Goal: Information Seeking & Learning: Learn about a topic

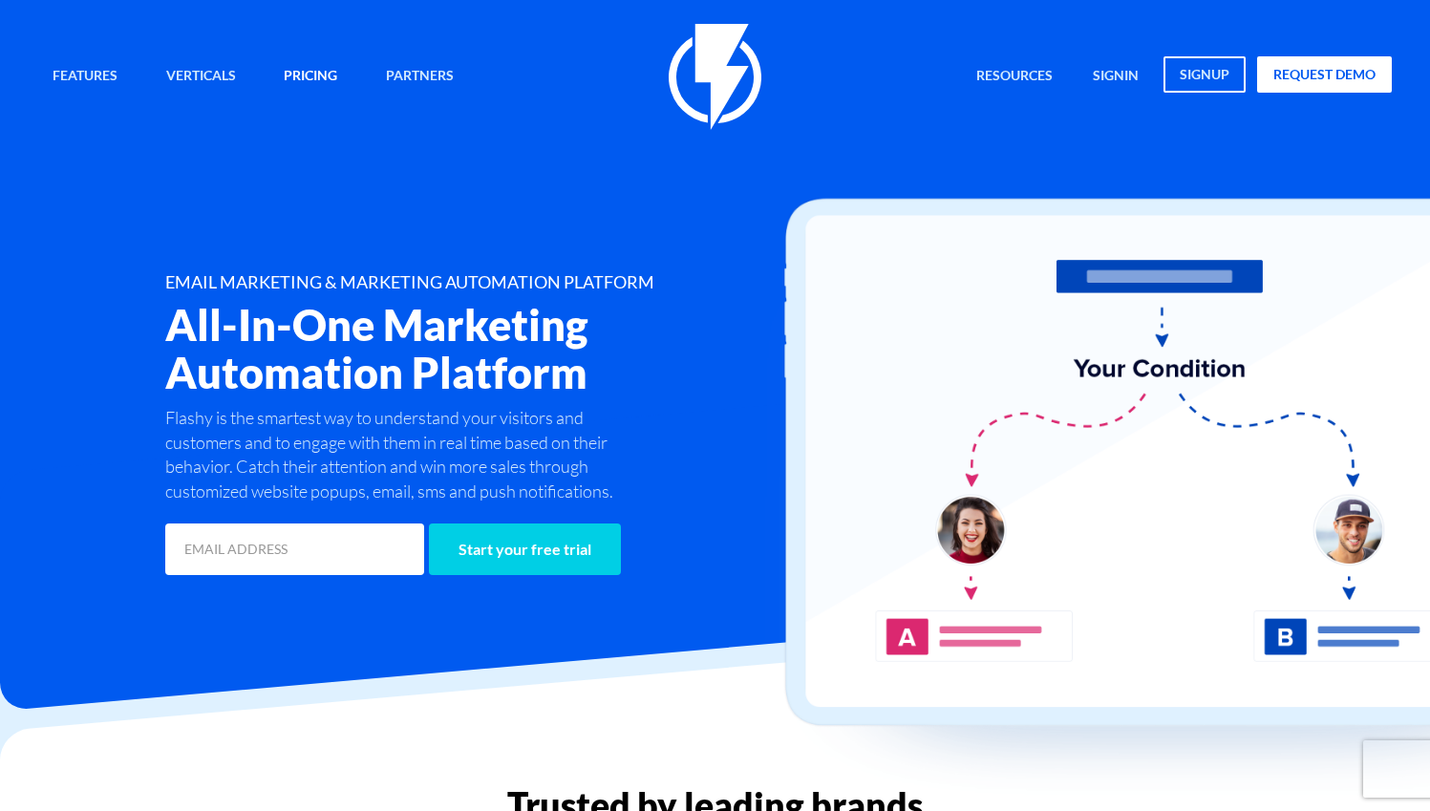
click at [319, 64] on link "Pricing" at bounding box center [310, 76] width 82 height 41
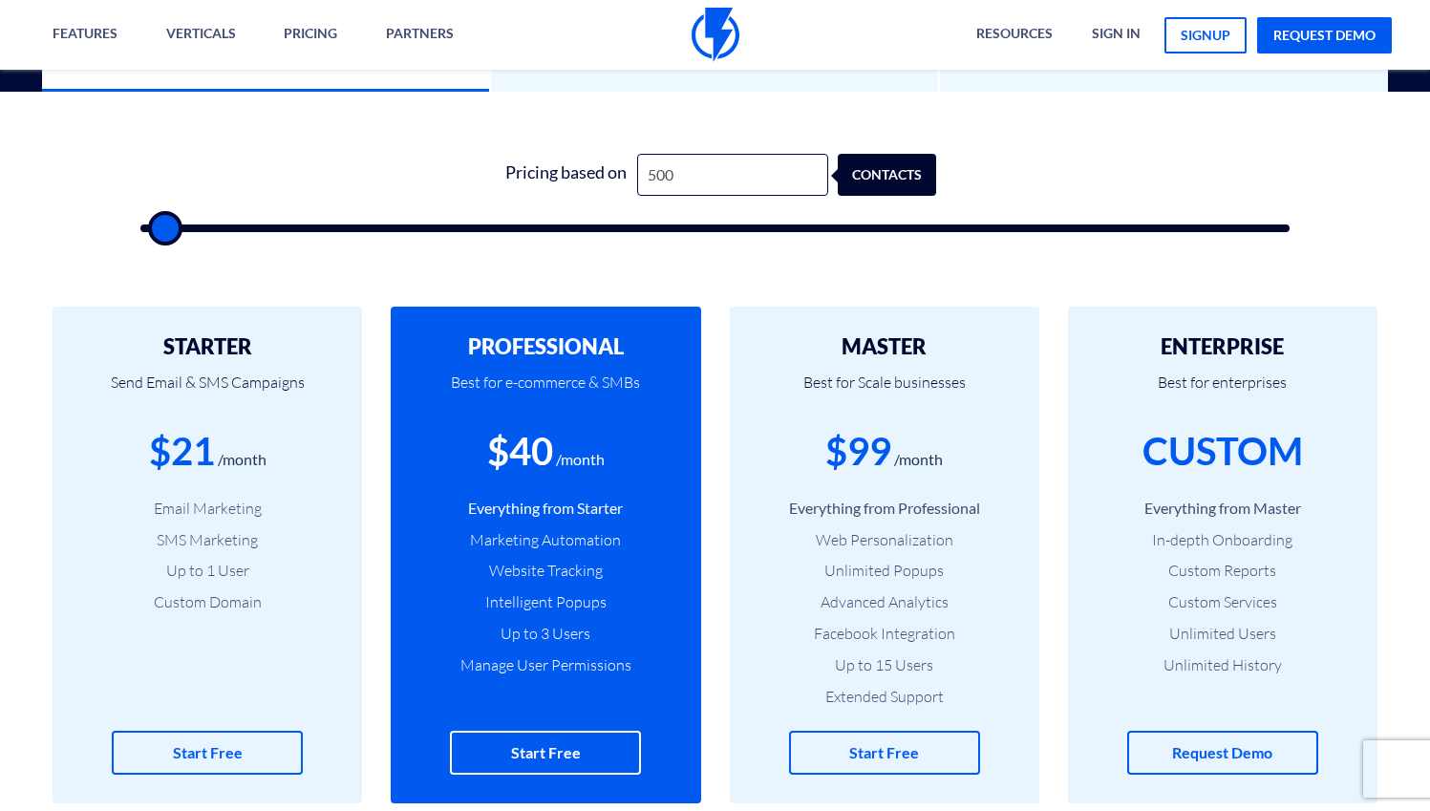
scroll to position [604, 0]
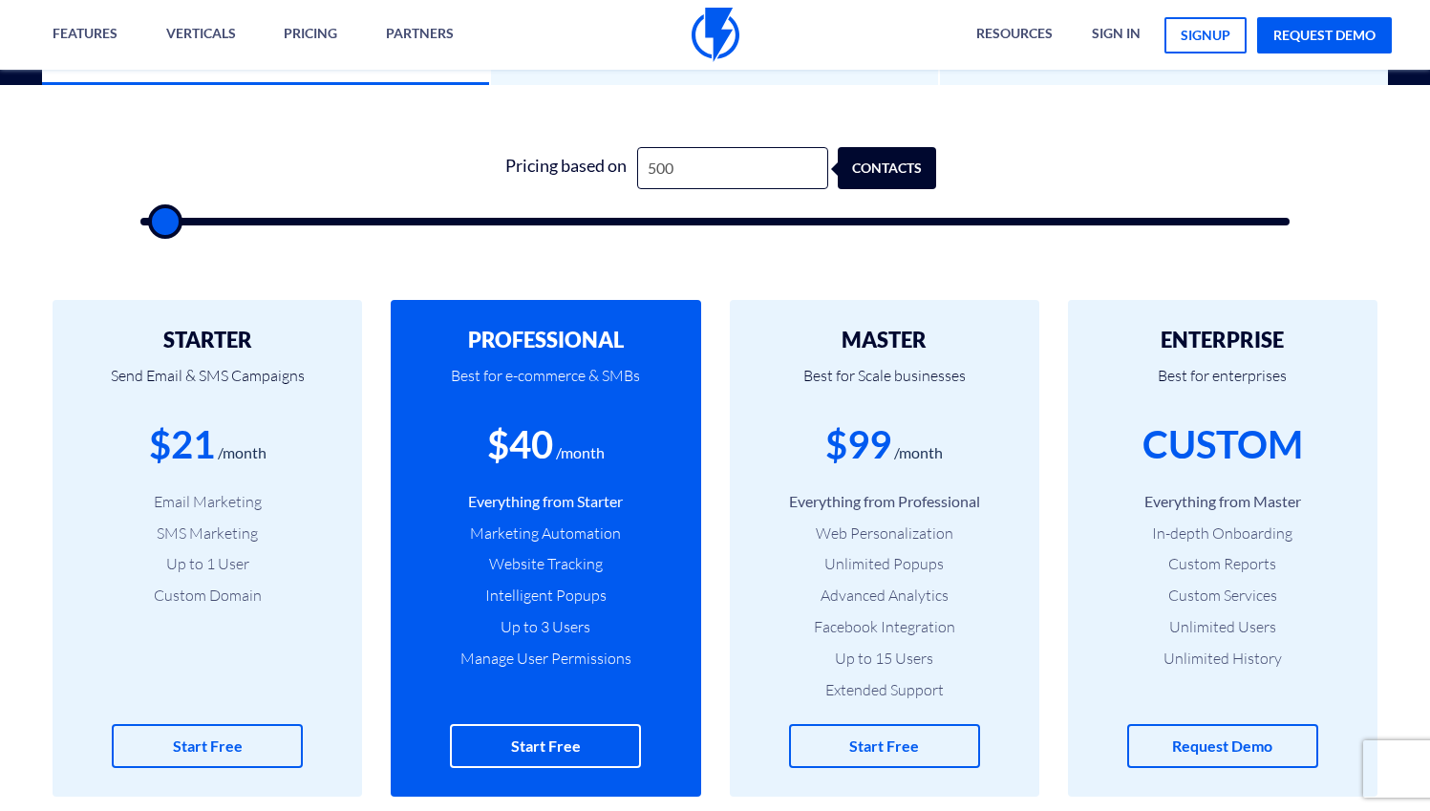
type input "500"
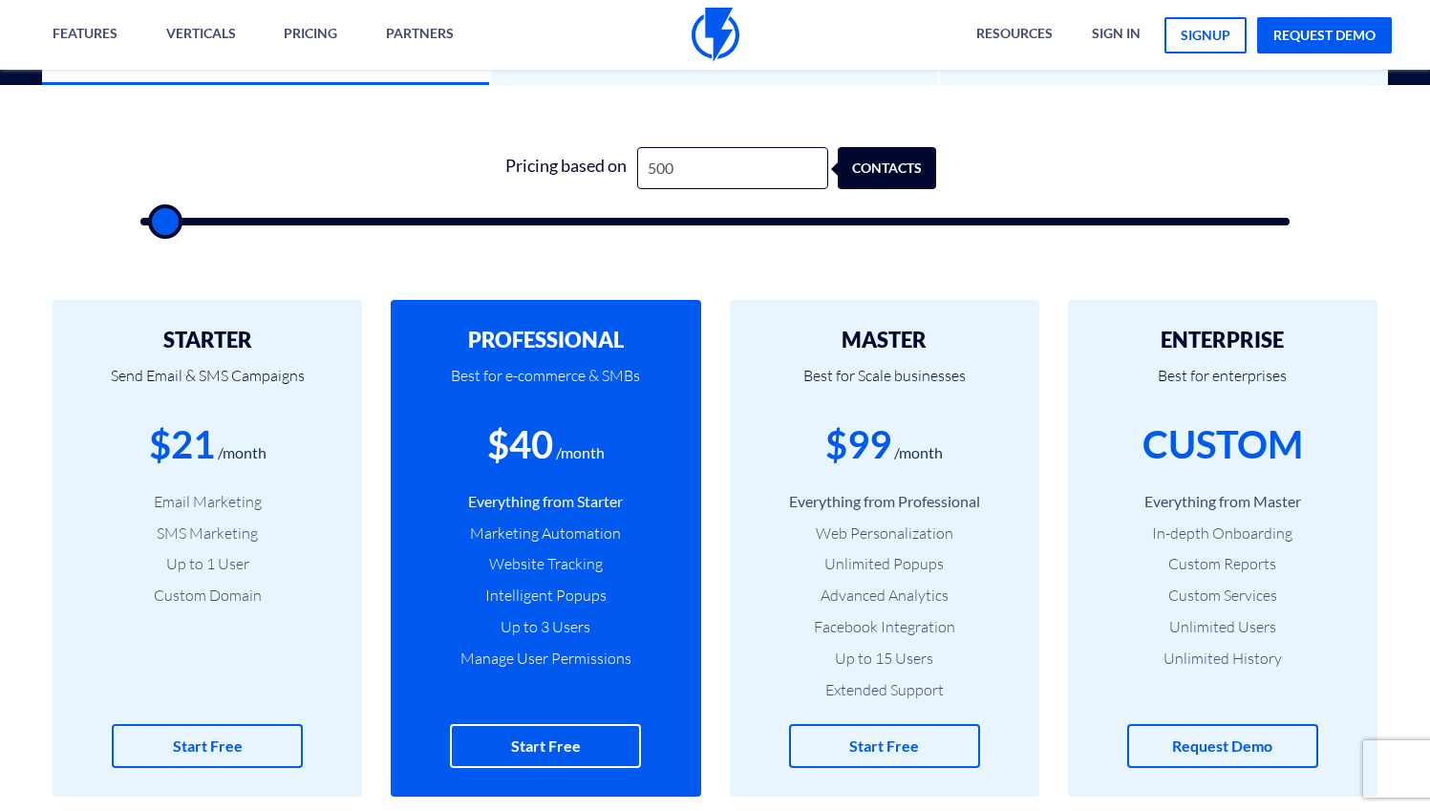
type input "500"
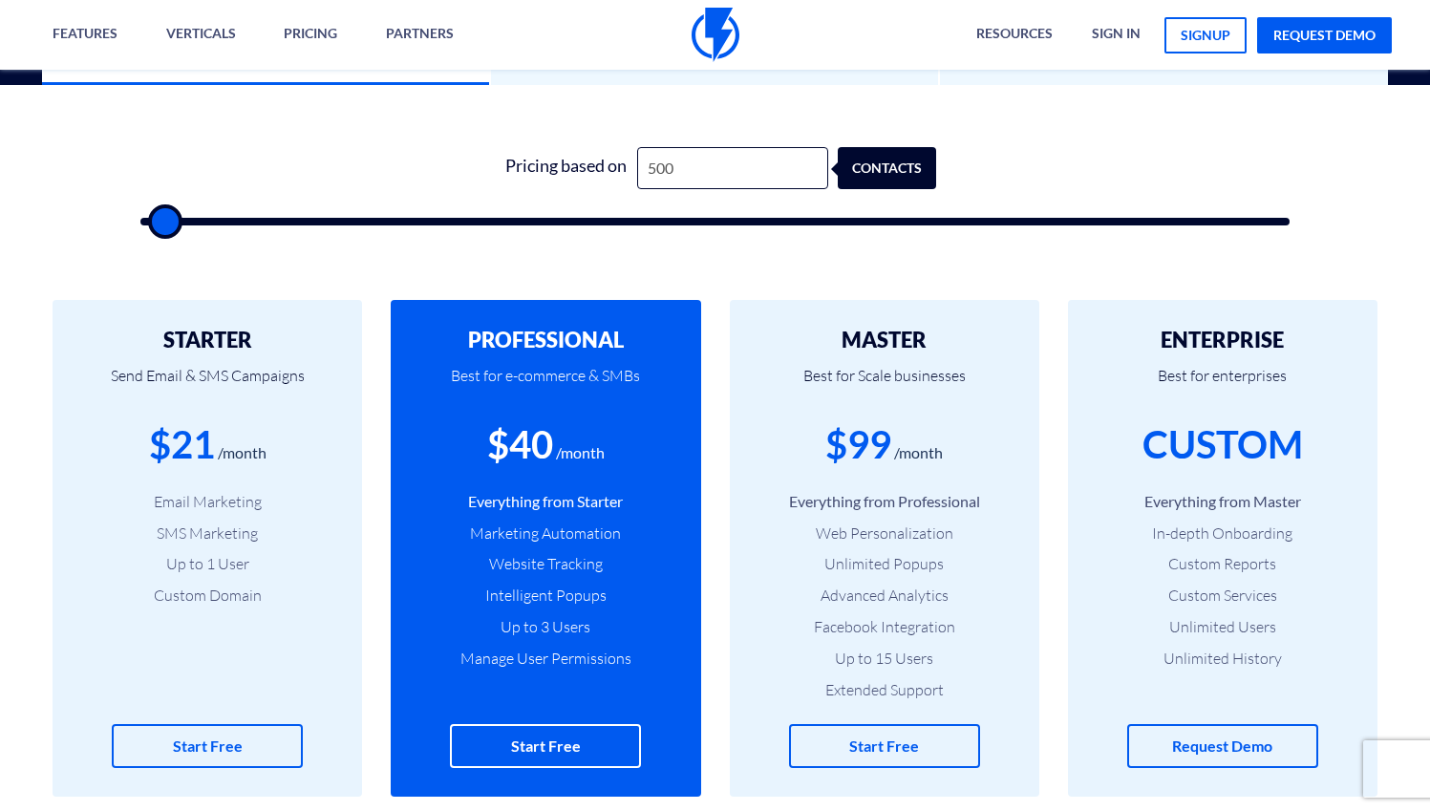
type input "500"
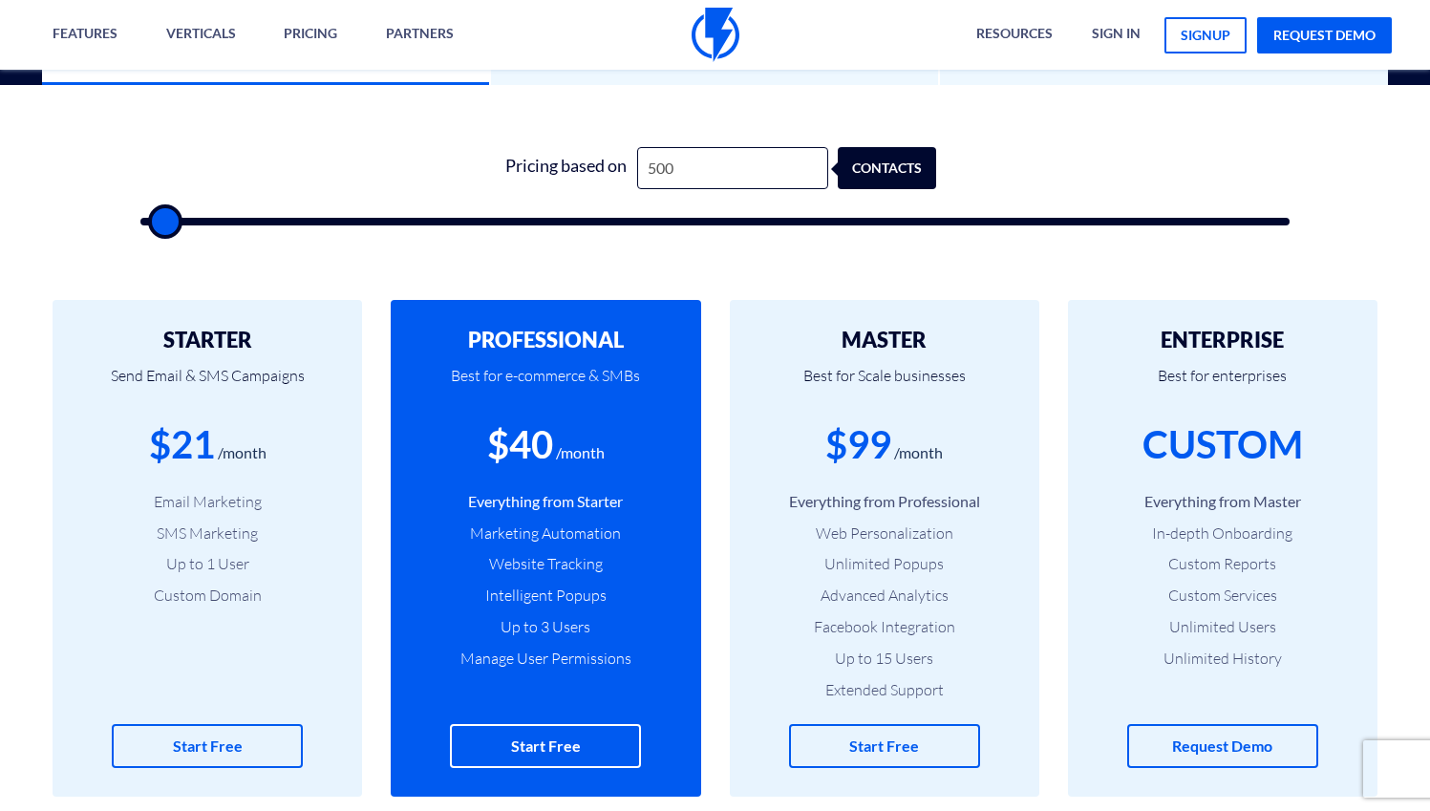
type input "500"
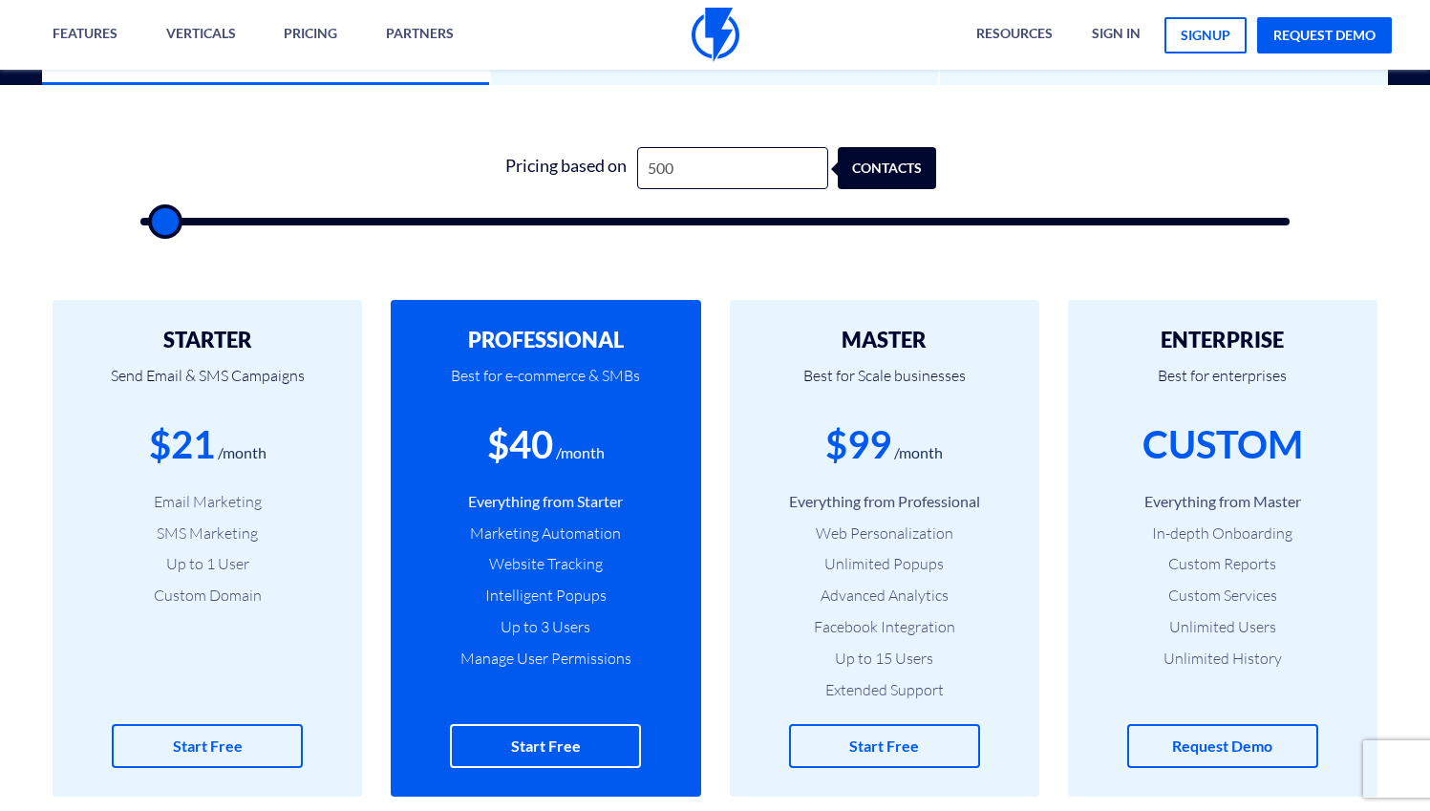
type input "500"
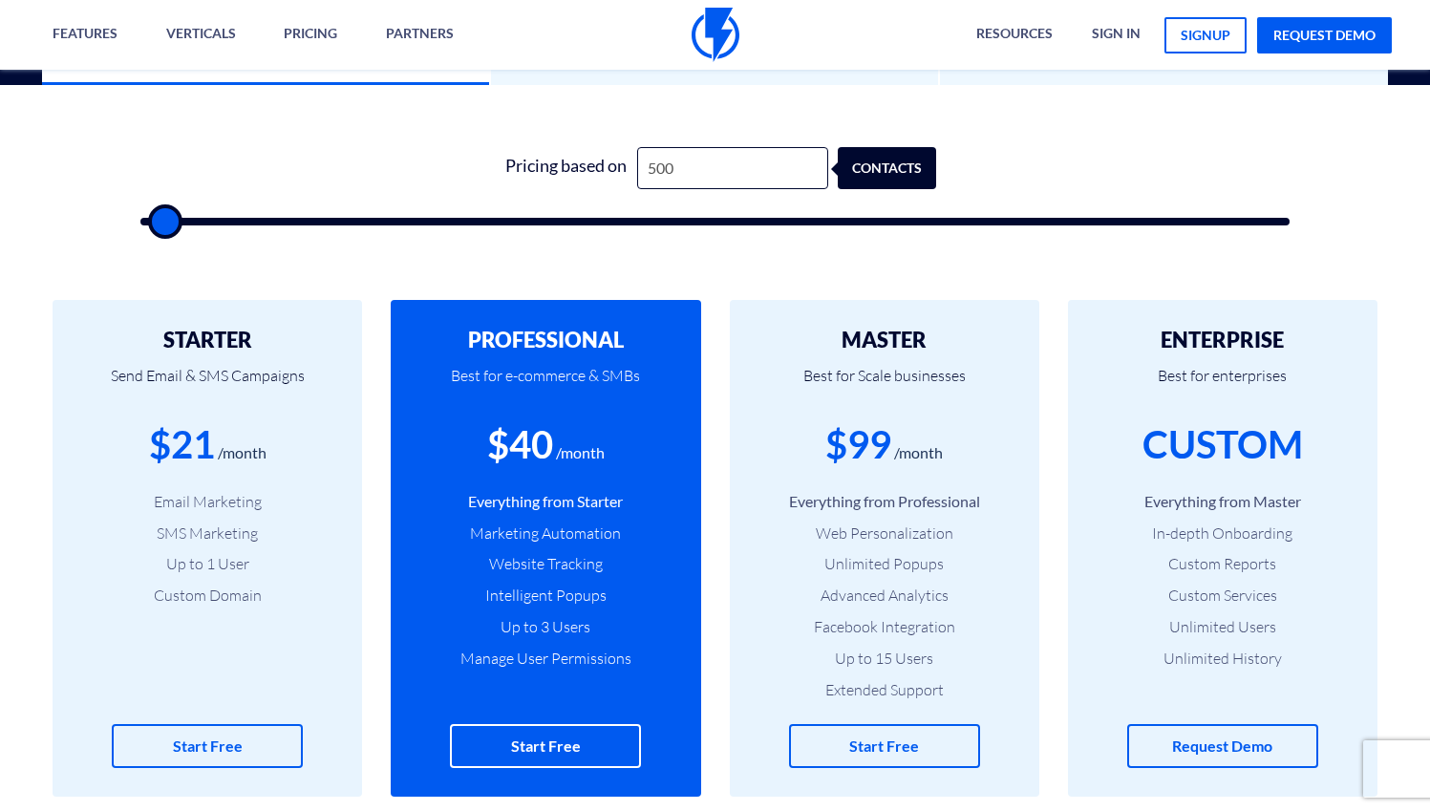
type input "500"
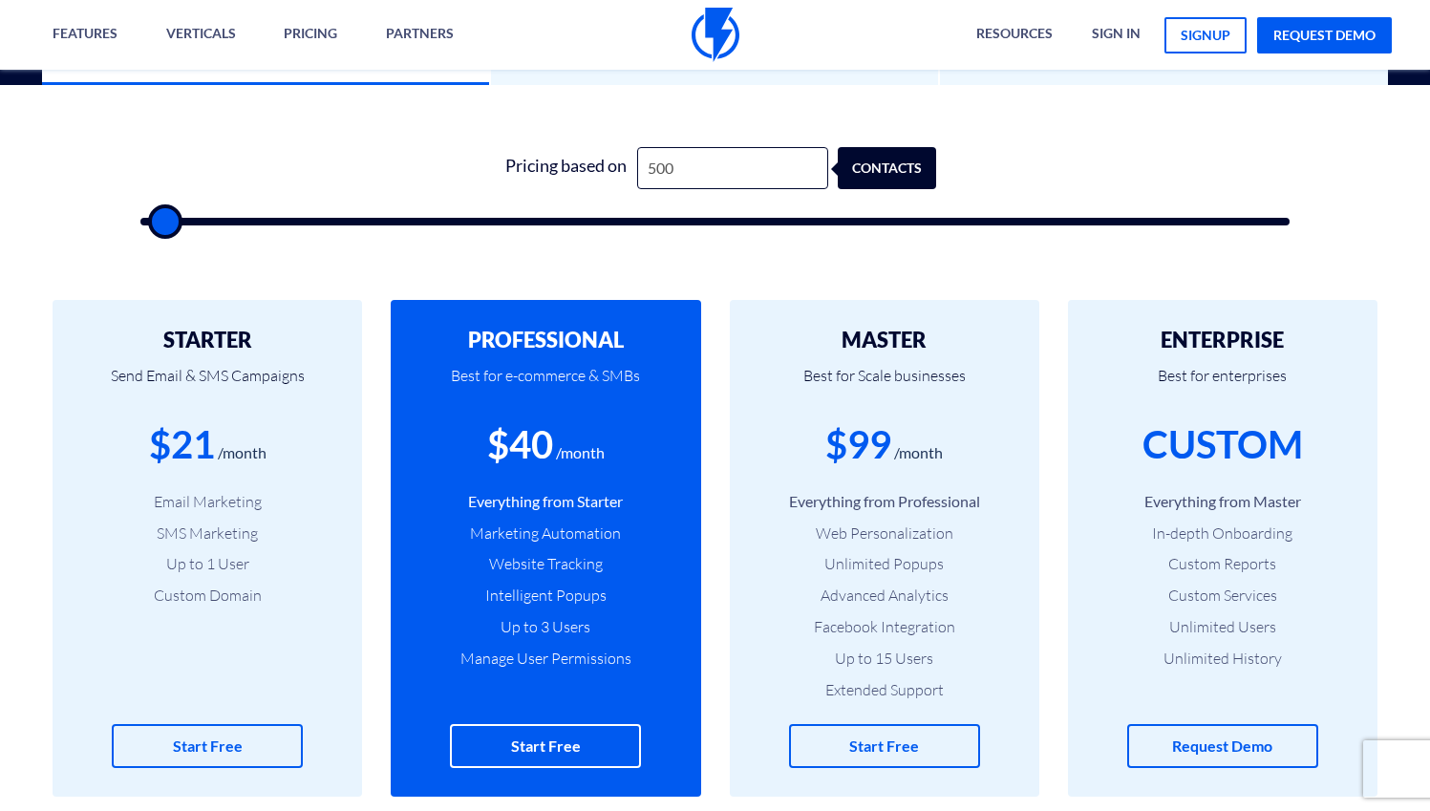
type input "500"
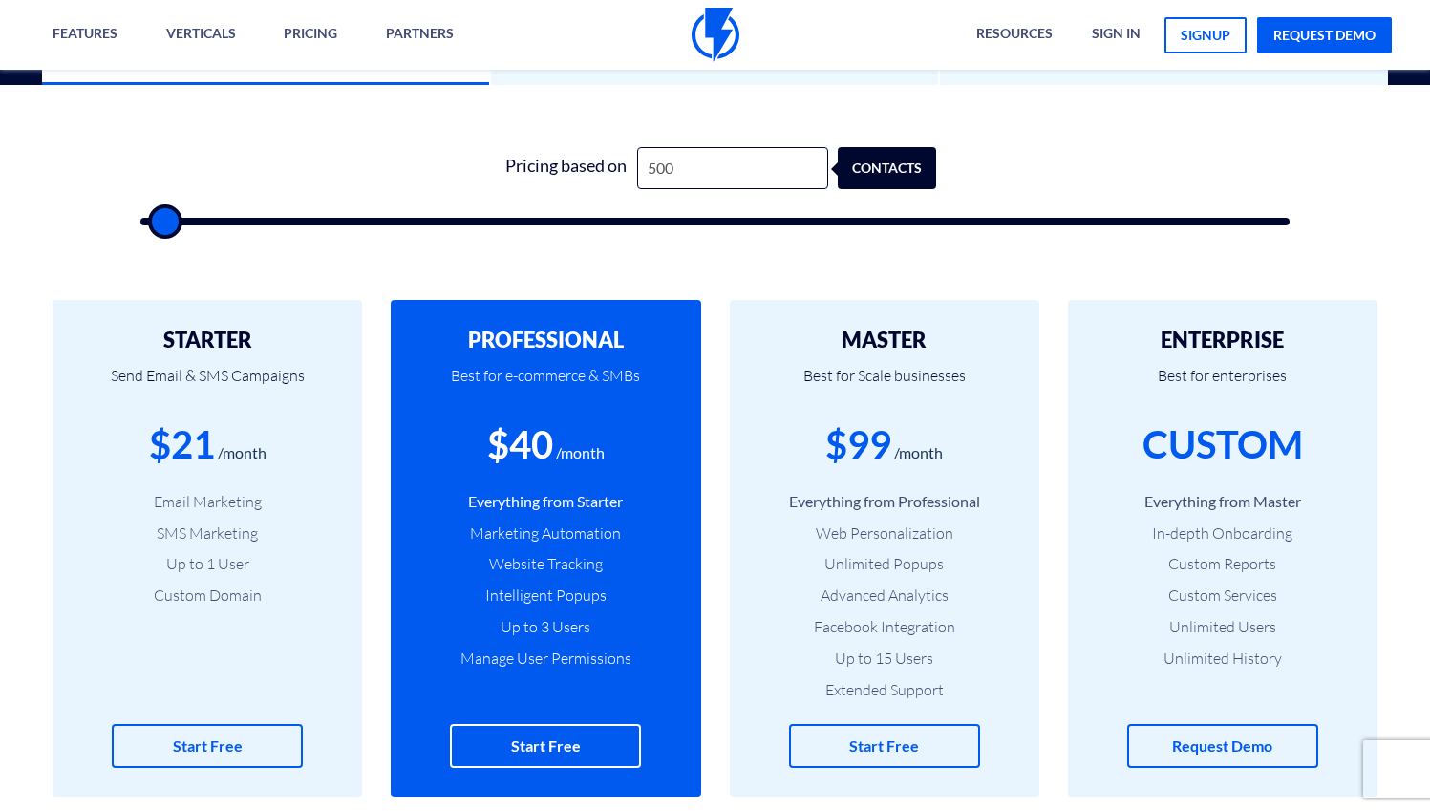
type input "500"
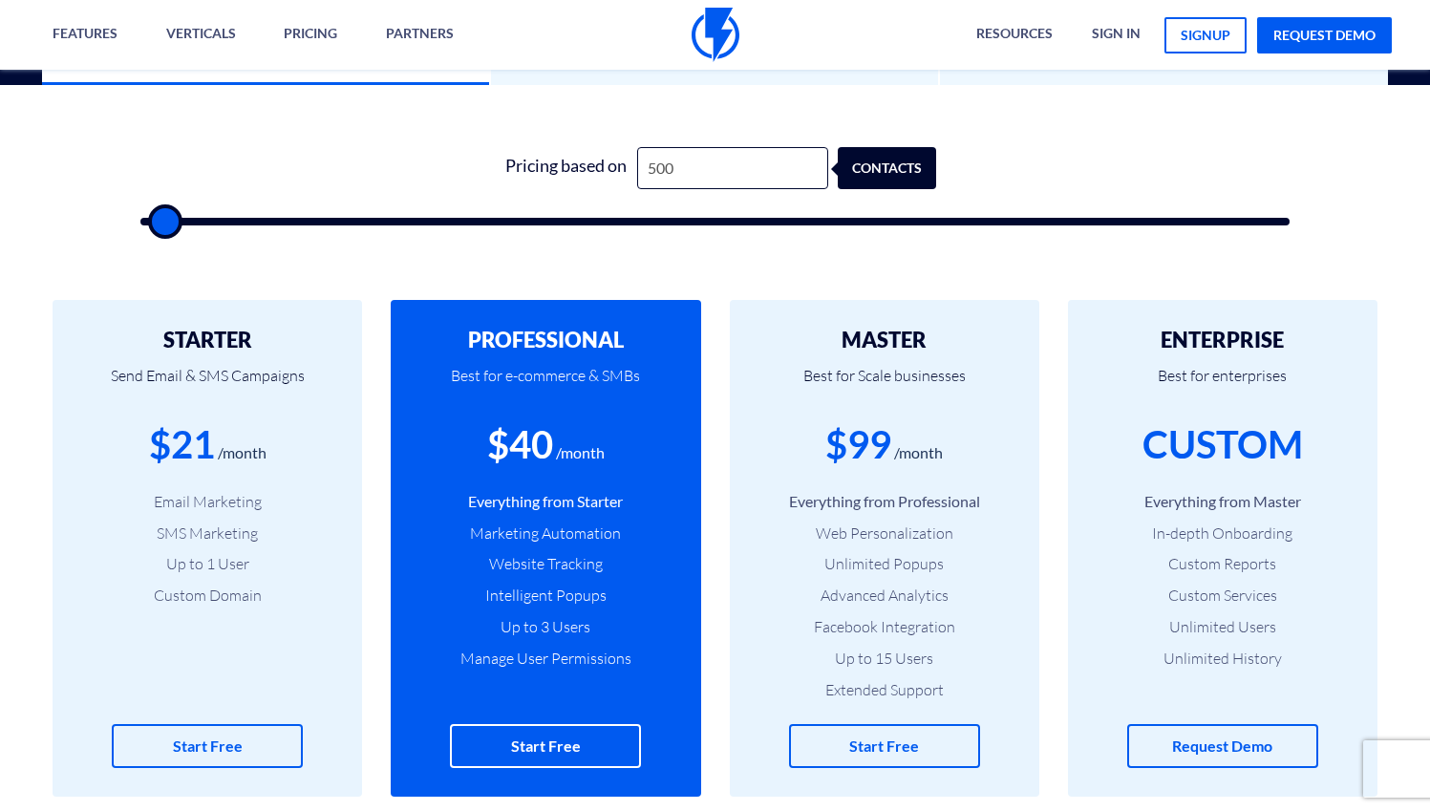
type input "500"
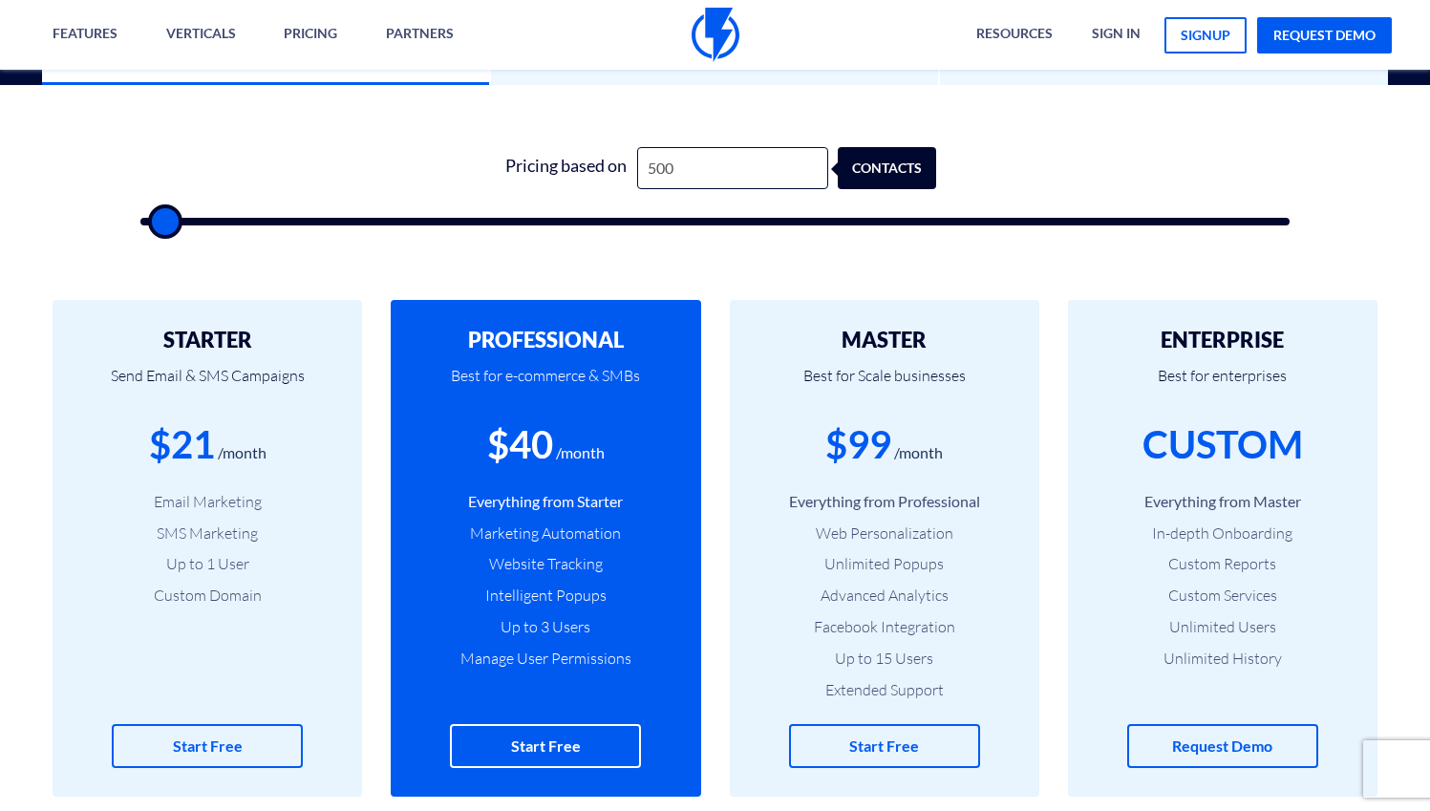
type input "500"
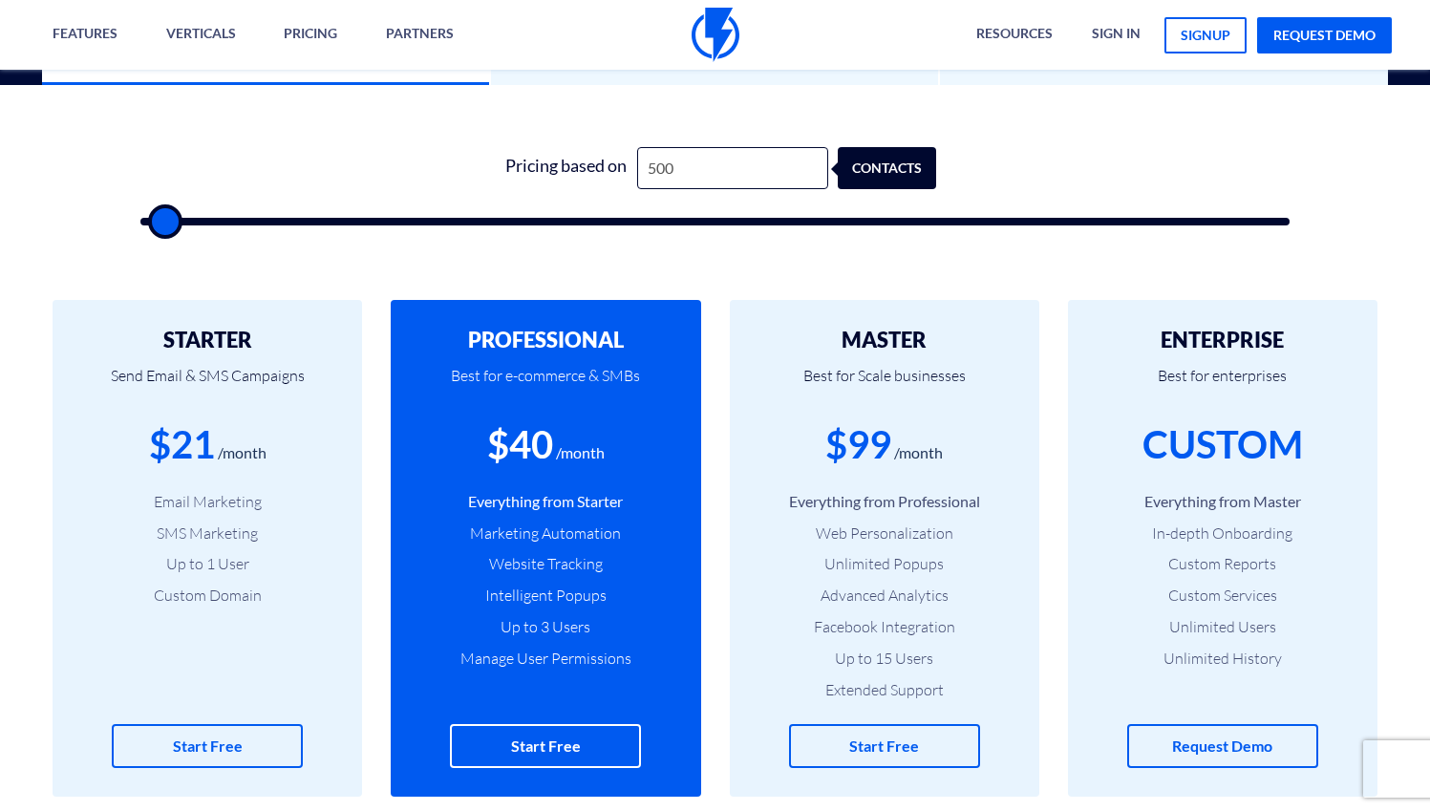
type input "500"
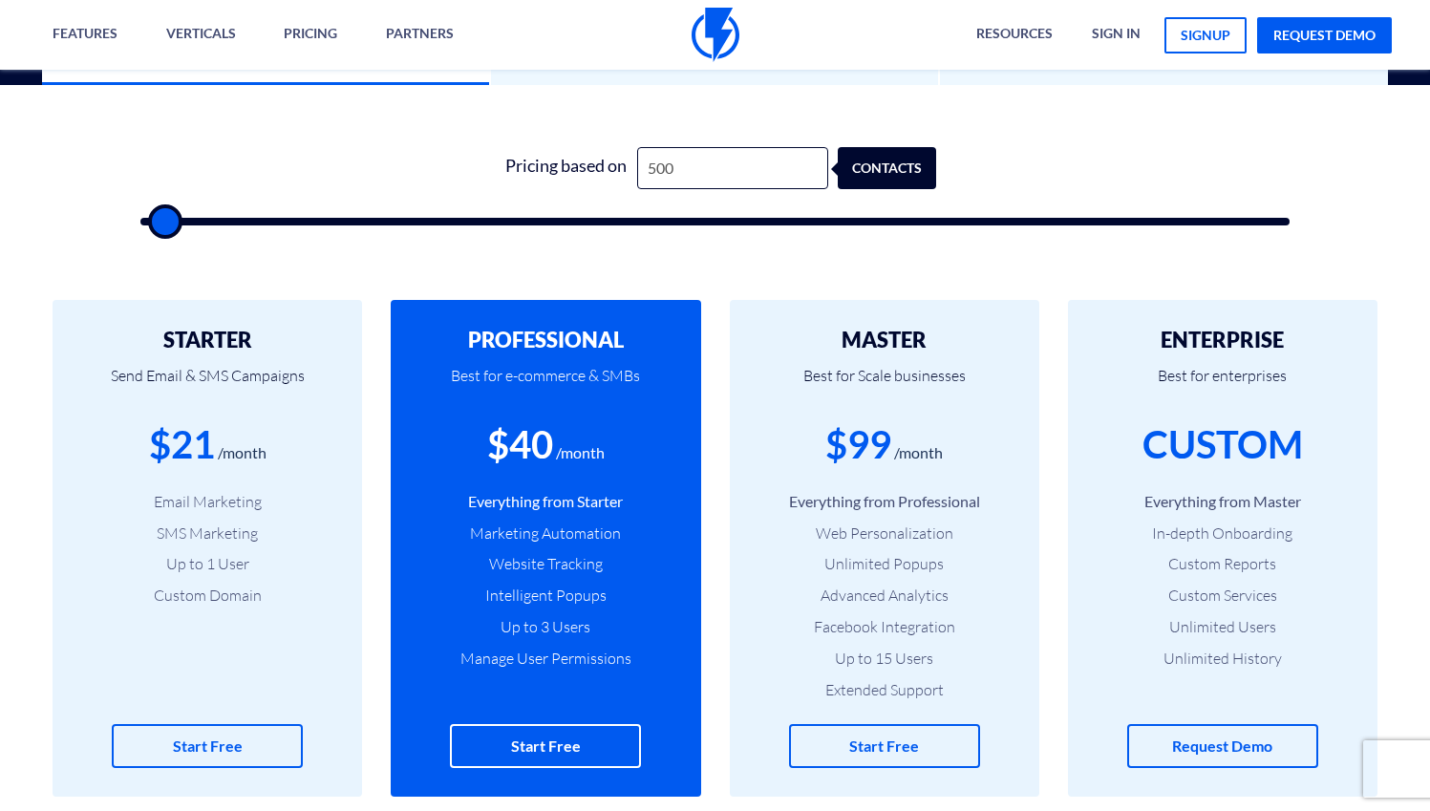
type input "500"
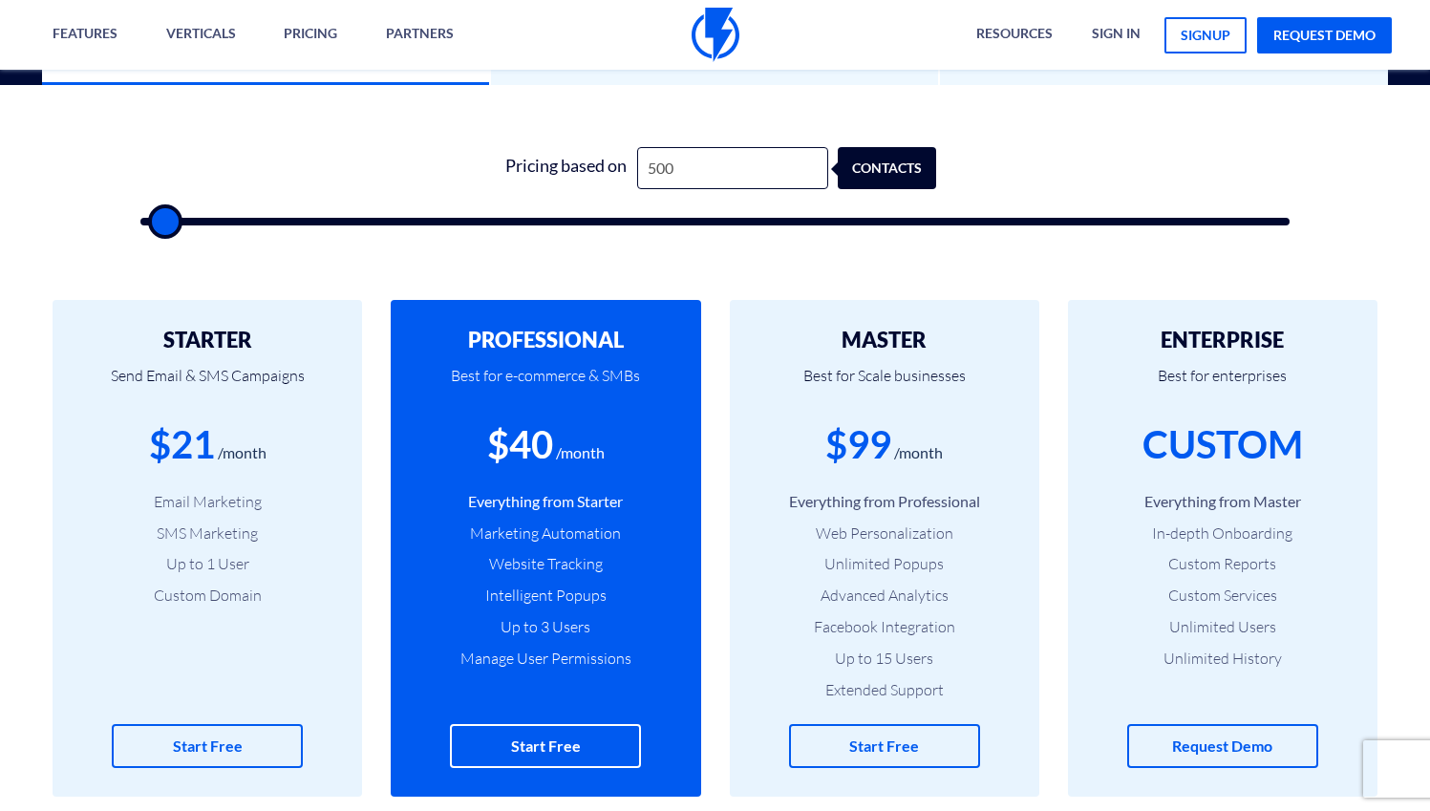
type input "500"
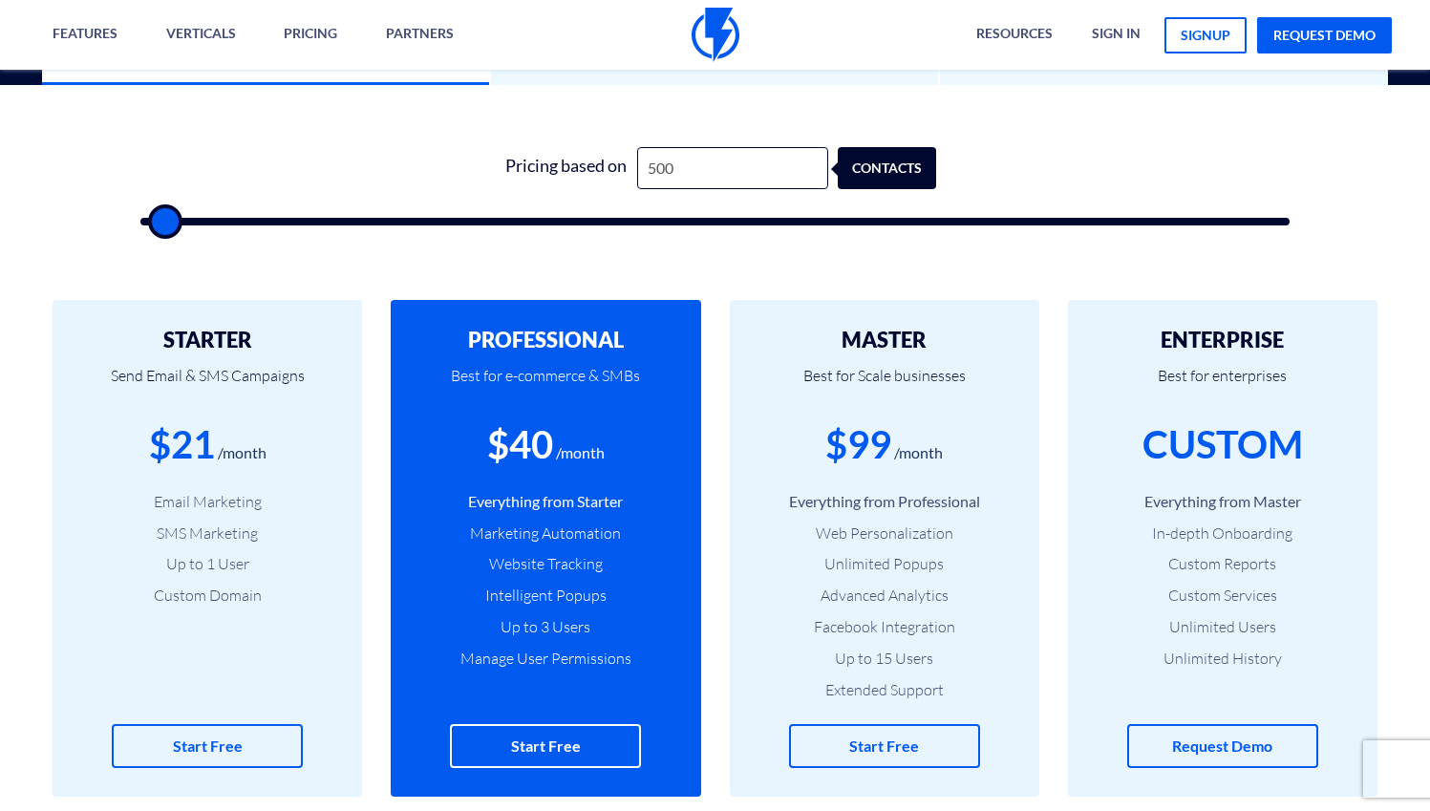
type input "500"
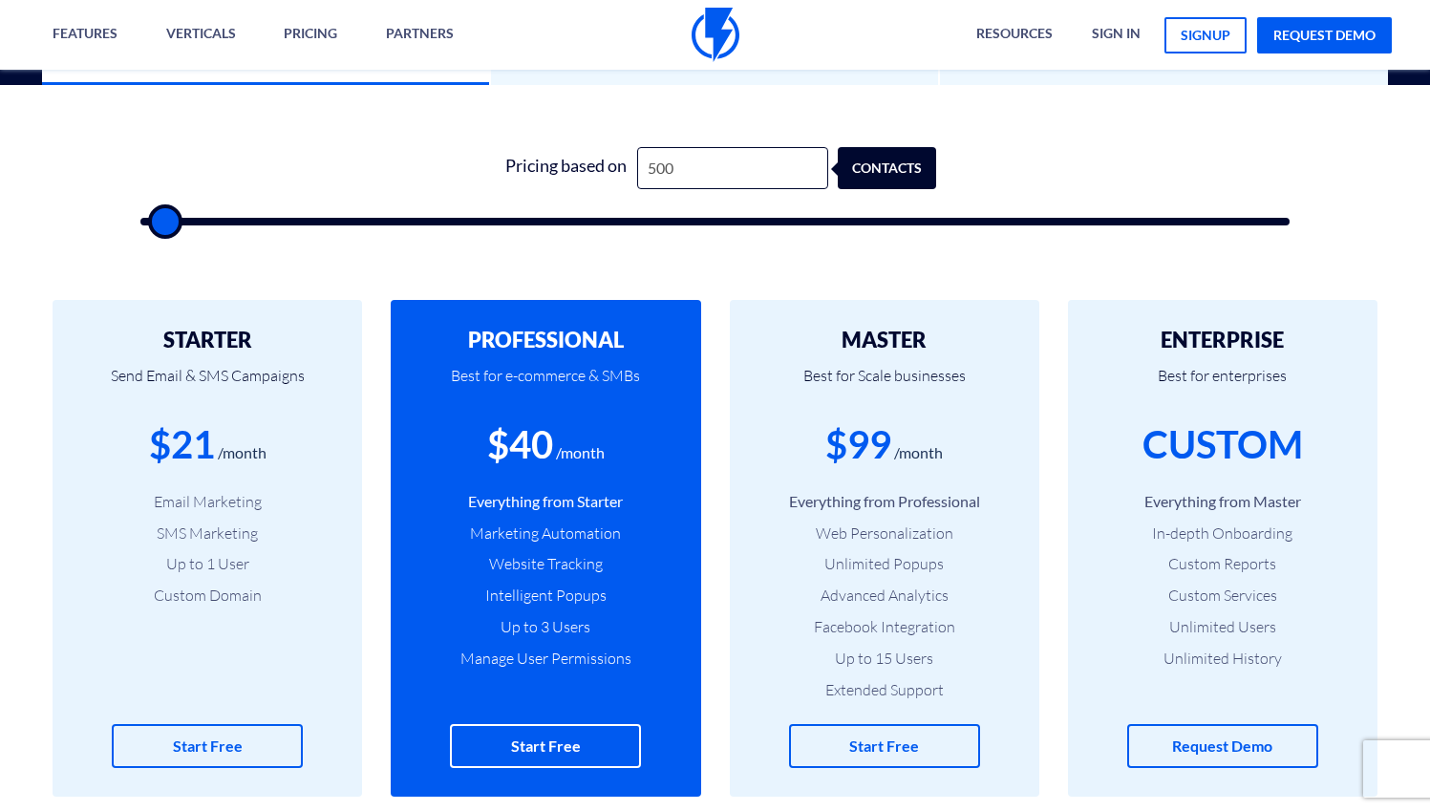
drag, startPoint x: 163, startPoint y: 226, endPoint x: 135, endPoint y: 226, distance: 28.7
click at [134, 226] on div "1 Pricing based on 500 contacts" at bounding box center [714, 180] width 1187 height 163
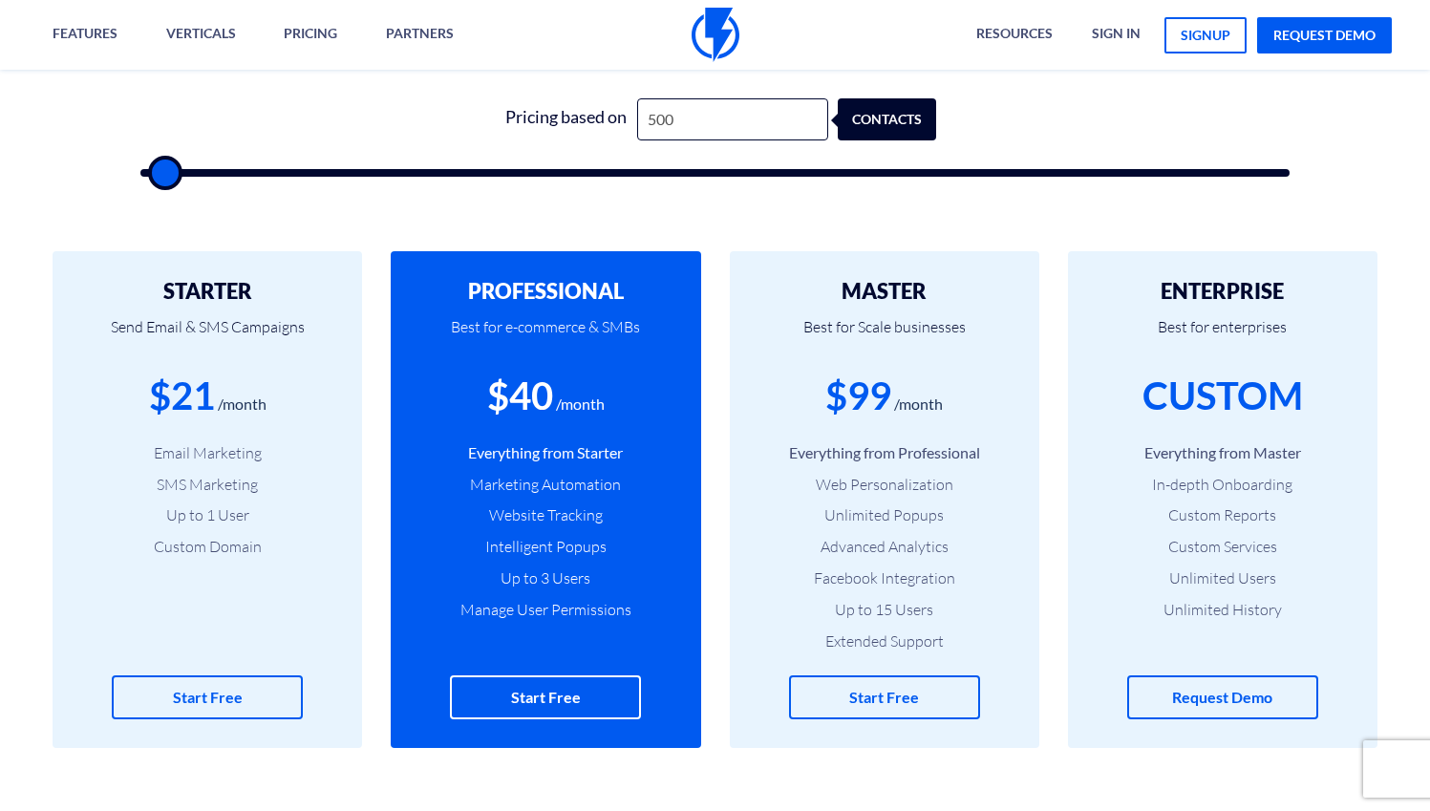
scroll to position [657, 2]
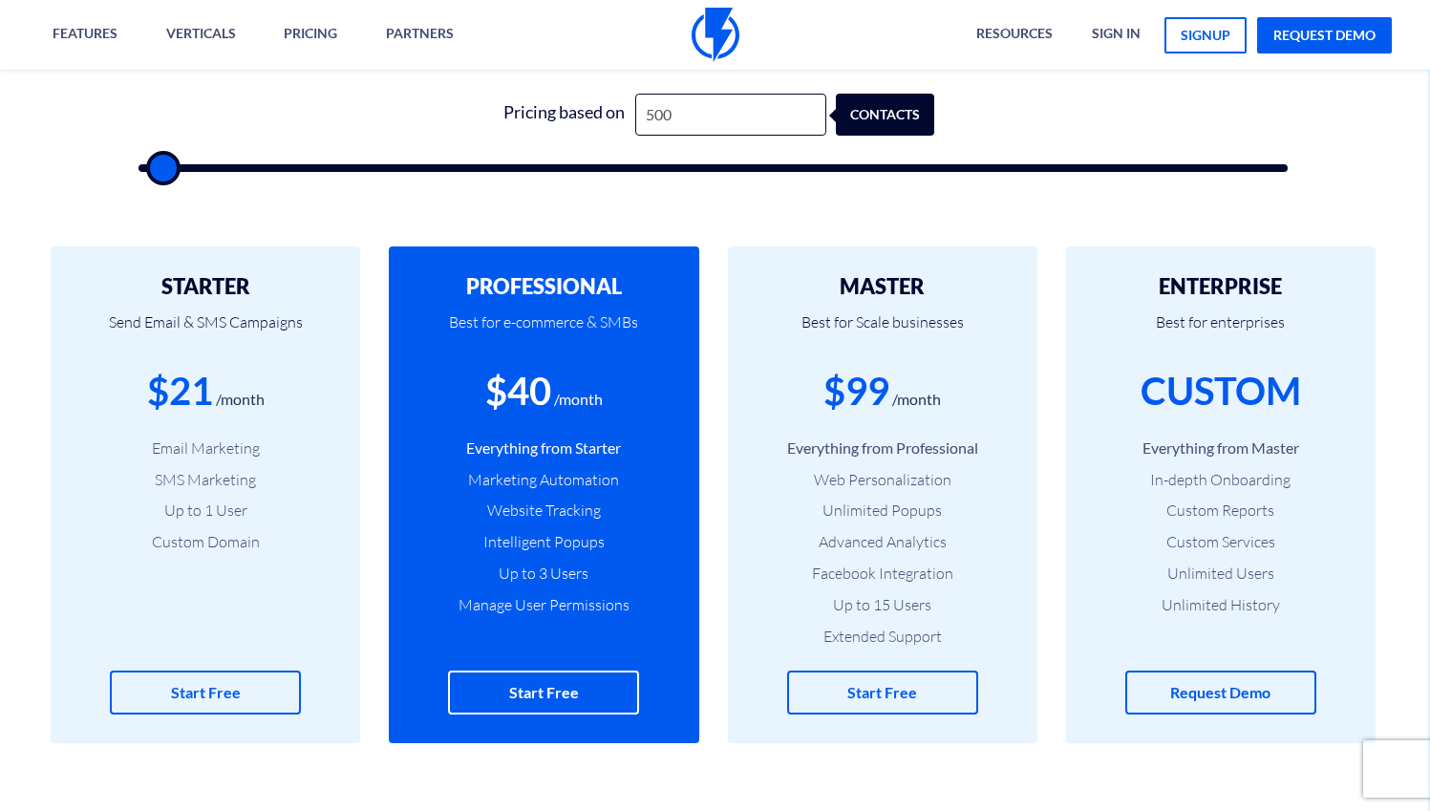
type input "1,000"
type input "1000"
type input "1,500"
type input "1500"
type input "2,000"
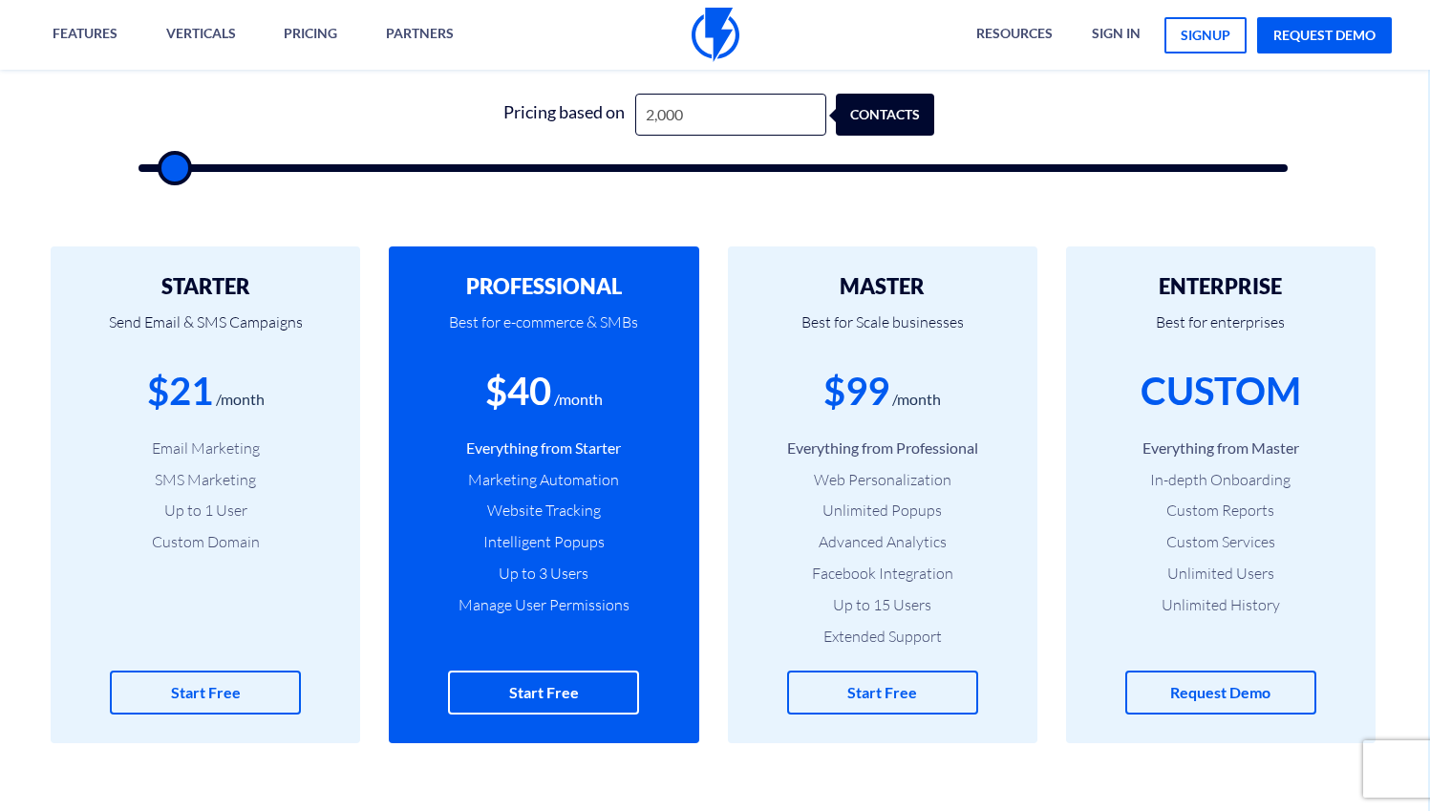
type input "2000"
type input "2,500"
type input "2500"
type input "3,000"
type input "3000"
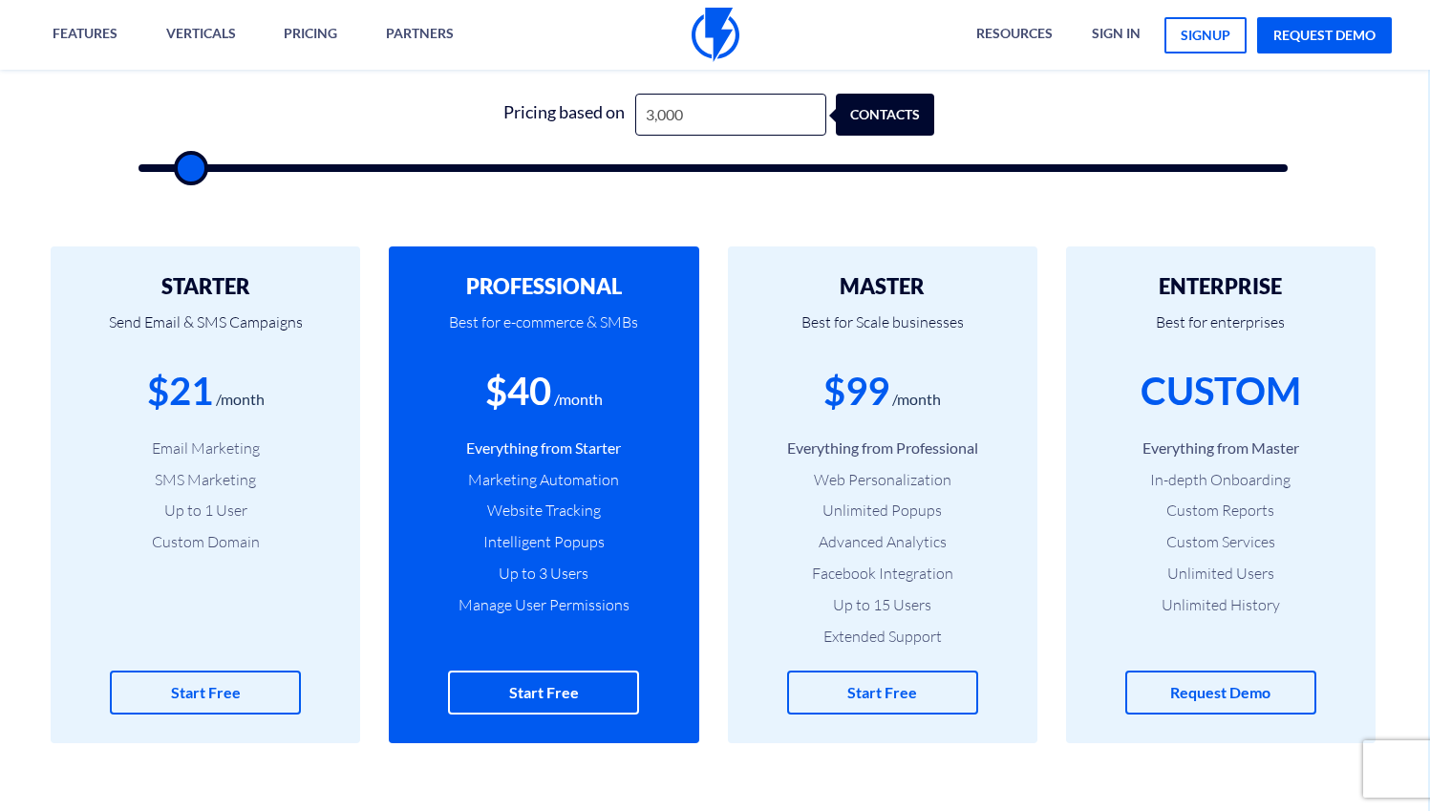
type input "3,500"
type input "3500"
type input "4,000"
type input "4000"
type input "4,500"
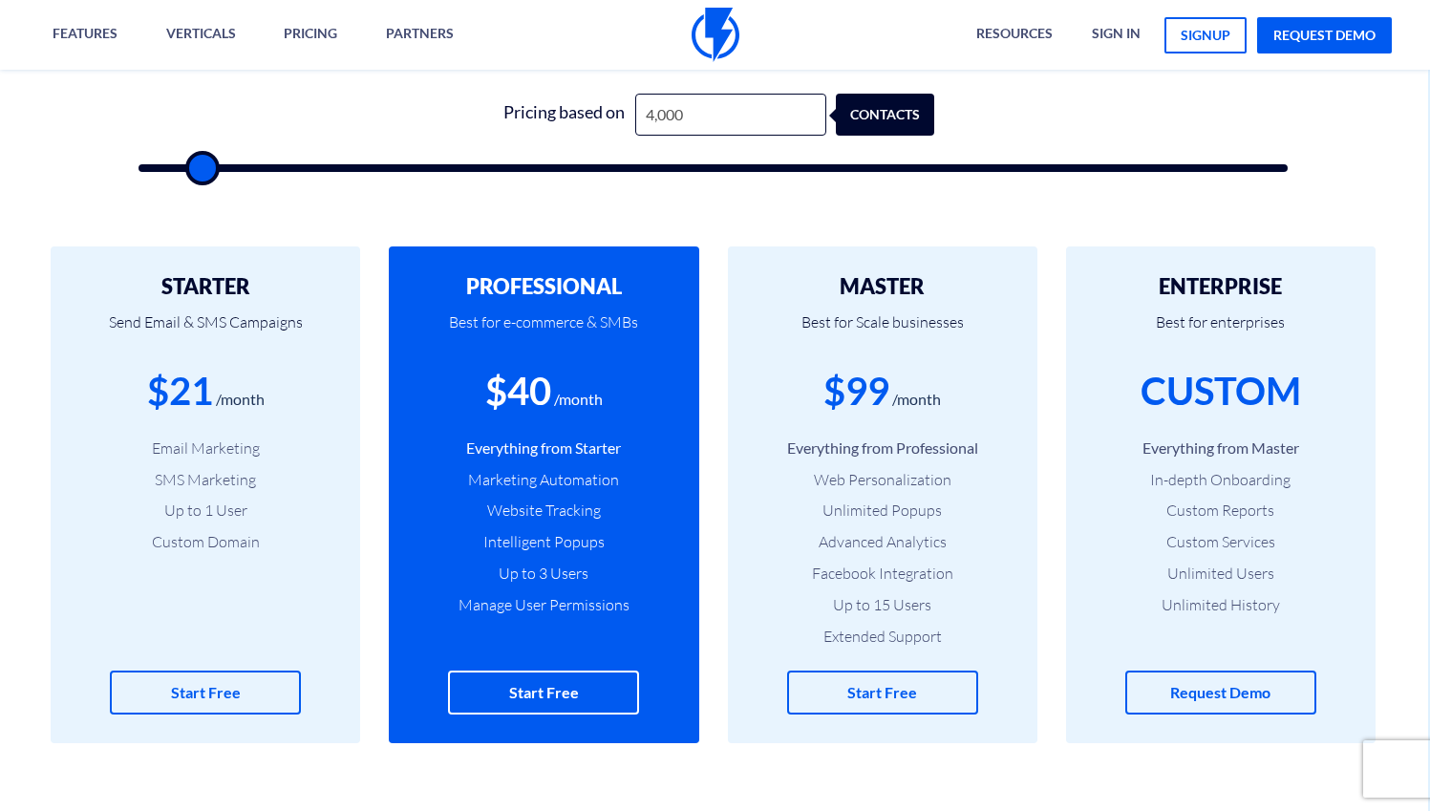
type input "4500"
type input "5,000"
type input "5000"
type input "4,500"
type input "4500"
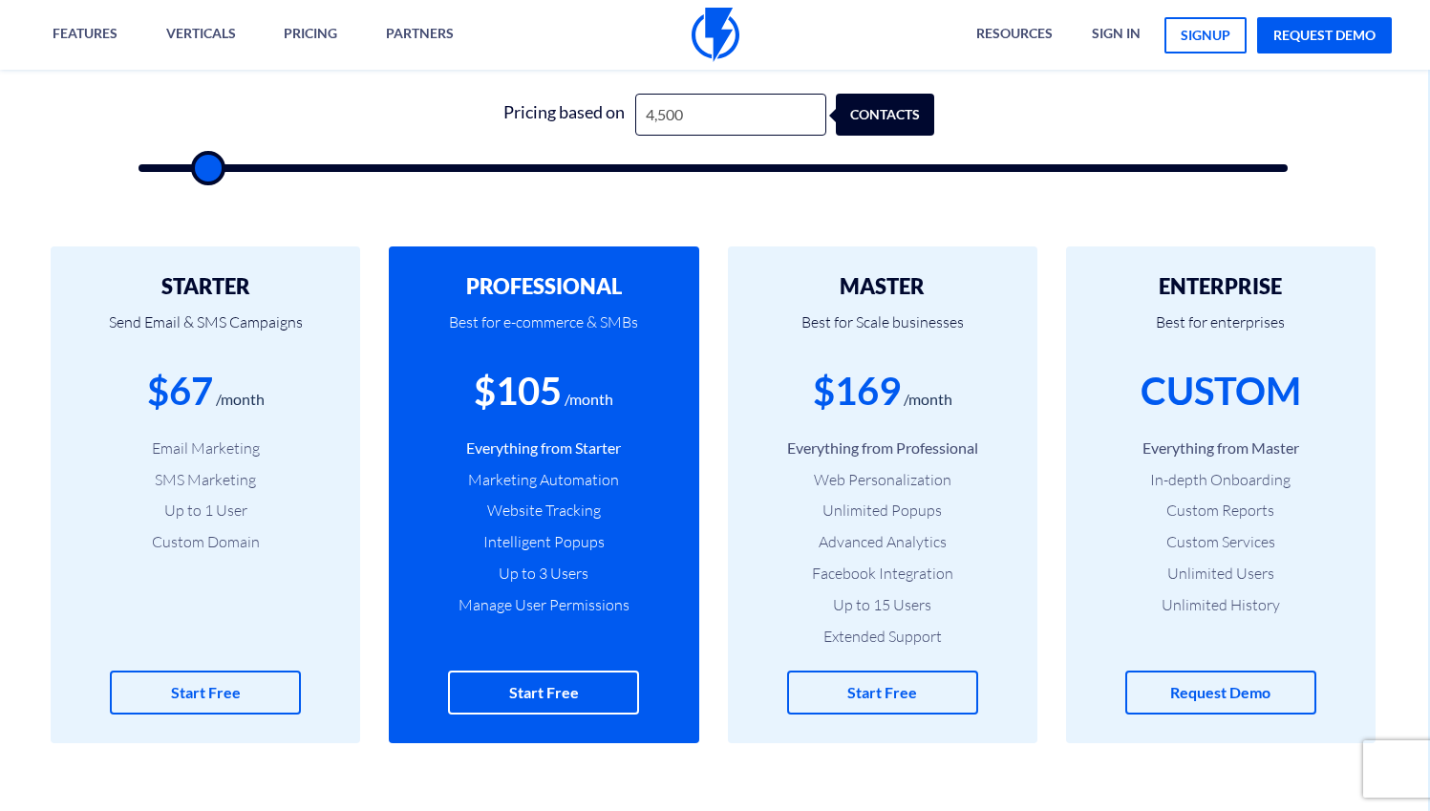
type input "4,000"
type input "4000"
type input "3,500"
type input "3500"
type input "3,000"
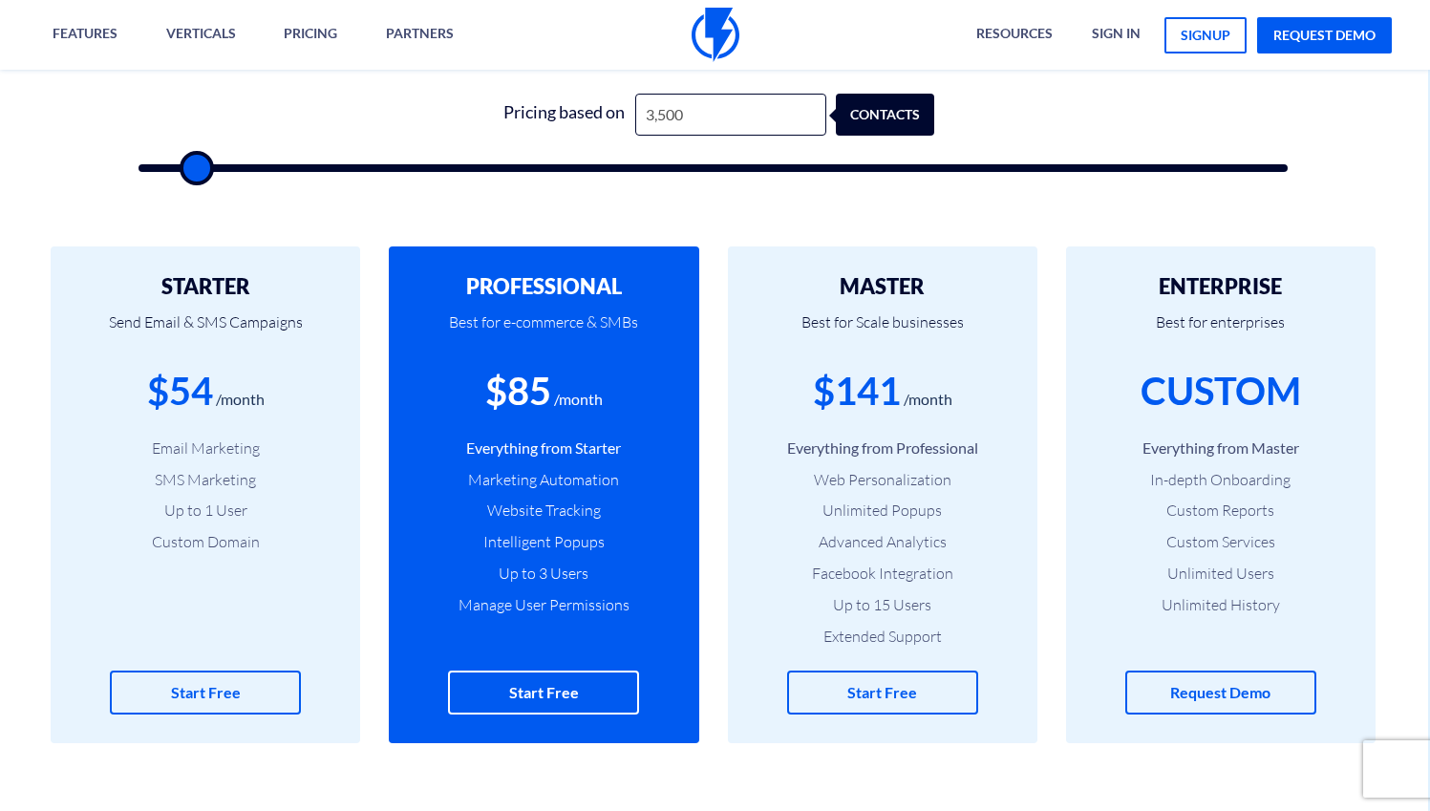
type input "3000"
type input "2,500"
type input "2500"
type input "2,000"
type input "2000"
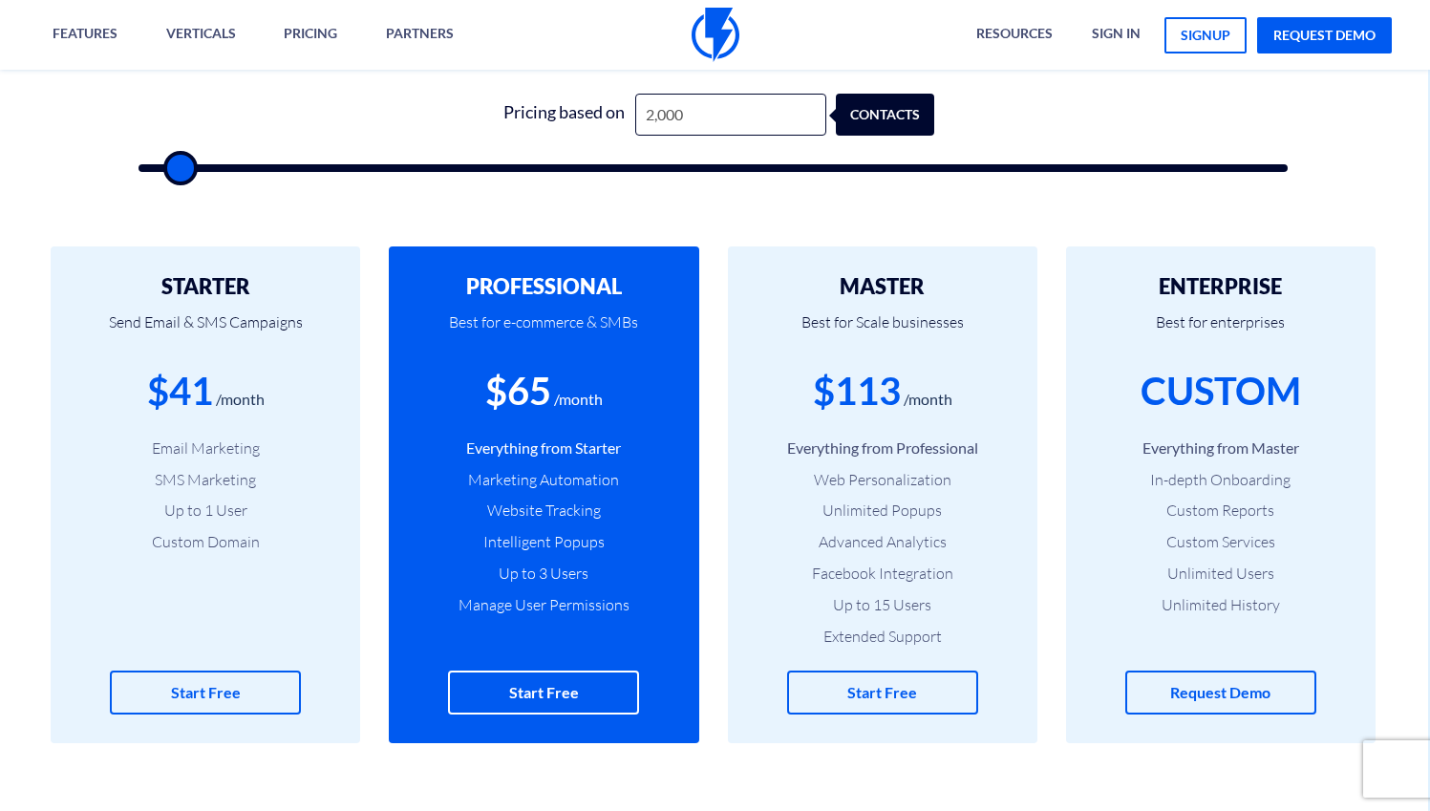
type input "1,500"
type input "1500"
type input "1,000"
type input "1000"
click at [169, 170] on input "range" at bounding box center [713, 168] width 1149 height 8
